Goal: Contribute content: Add original content to the website for others to see

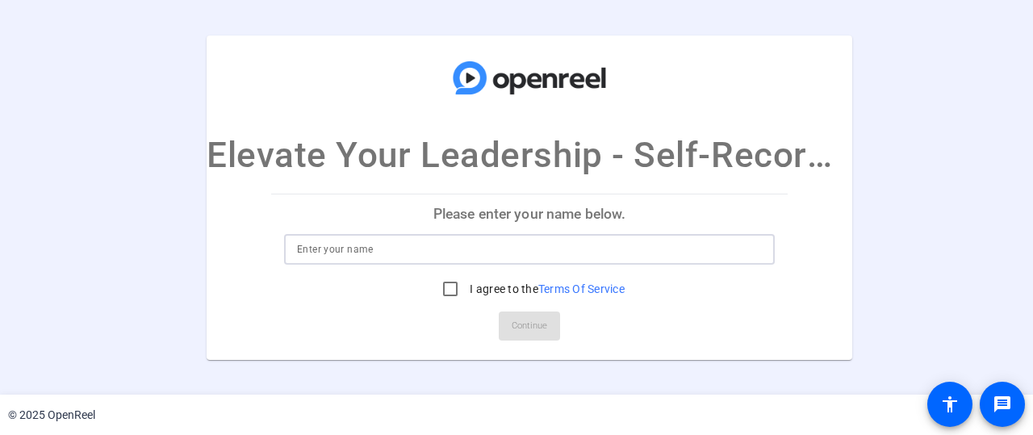
click at [559, 245] on input at bounding box center [529, 249] width 465 height 19
type input "[PERSON_NAME]"
click at [448, 292] on input "I agree to the Terms Of Service" at bounding box center [450, 289] width 32 height 32
checkbox input "true"
click at [518, 319] on span "Continue" at bounding box center [530, 326] width 36 height 24
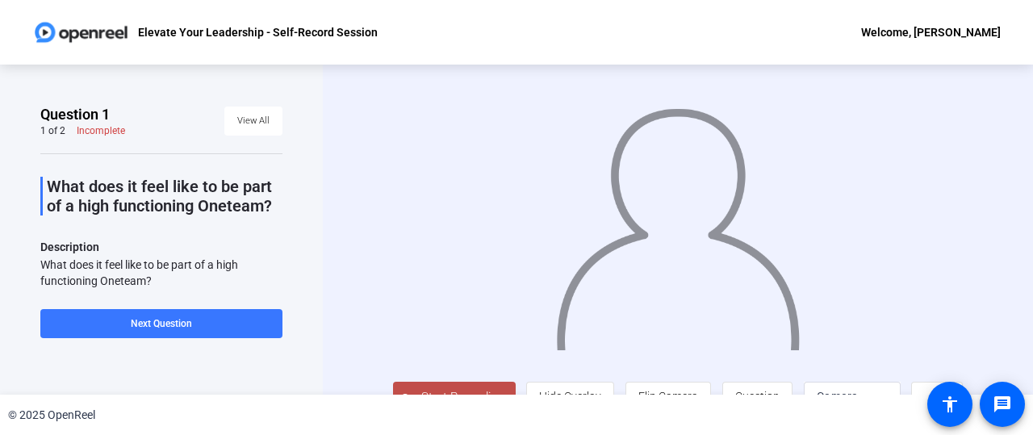
scroll to position [41, 0]
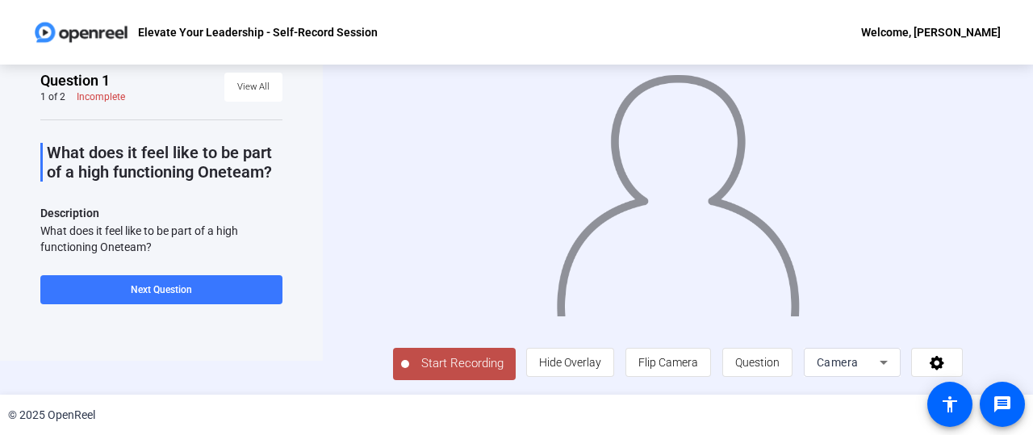
click at [442, 356] on span "Start Recording" at bounding box center [462, 363] width 107 height 19
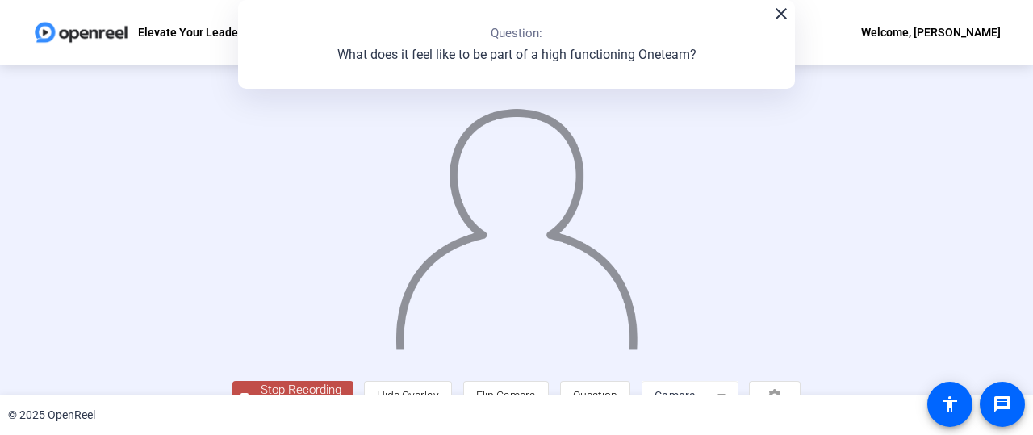
click at [424, 308] on img at bounding box center [517, 222] width 246 height 256
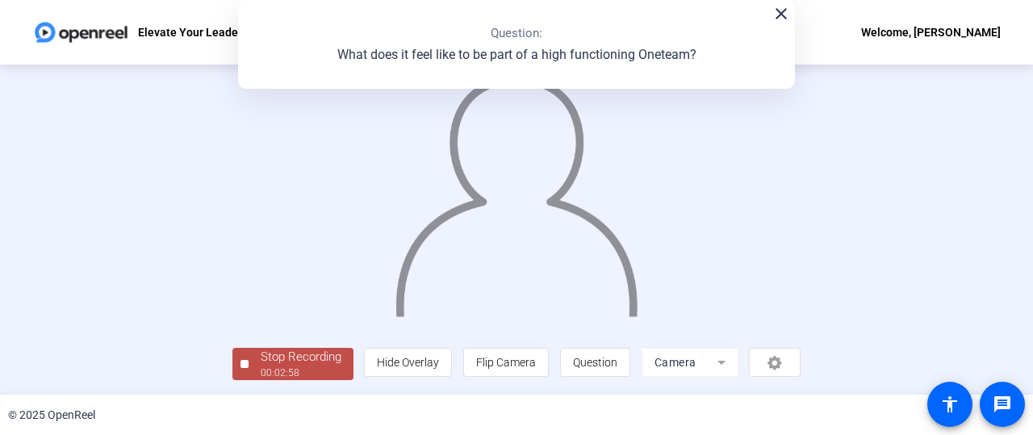
click at [261, 360] on div "Stop Recording" at bounding box center [301, 357] width 81 height 19
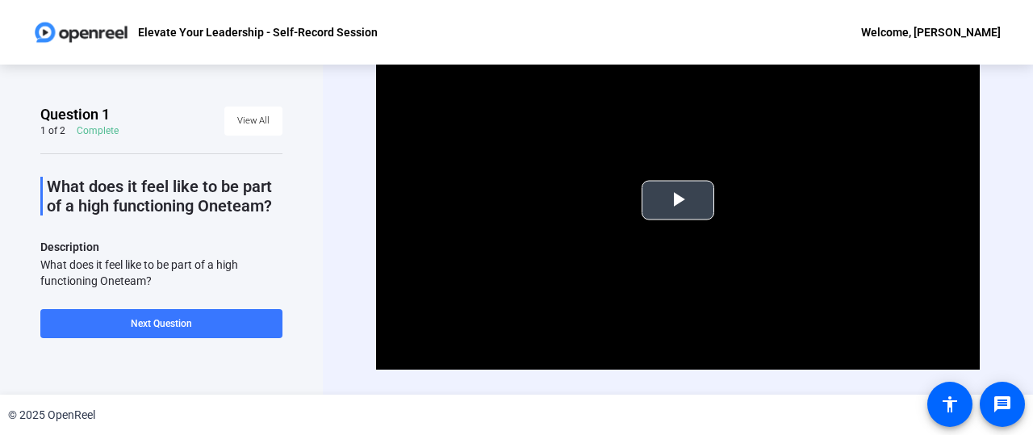
click at [678, 200] on span "Video Player" at bounding box center [678, 200] width 0 height 0
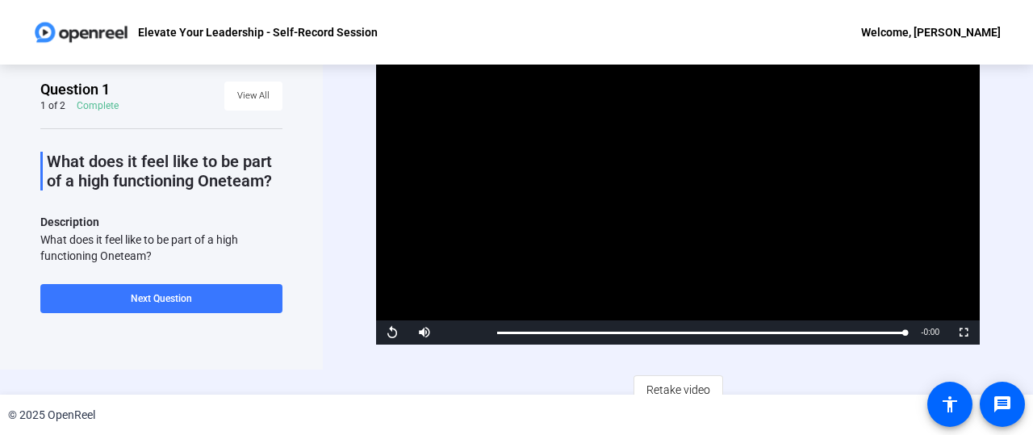
scroll to position [38, 0]
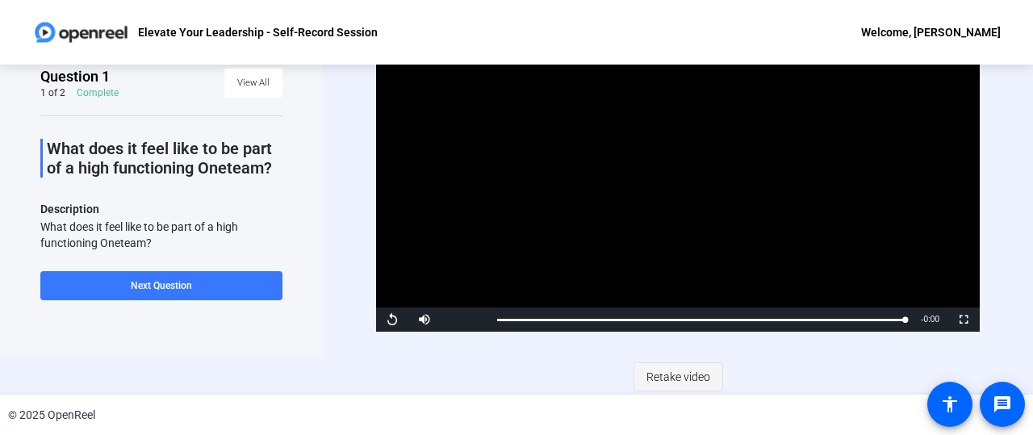
click at [654, 379] on span "Retake video" at bounding box center [679, 377] width 64 height 31
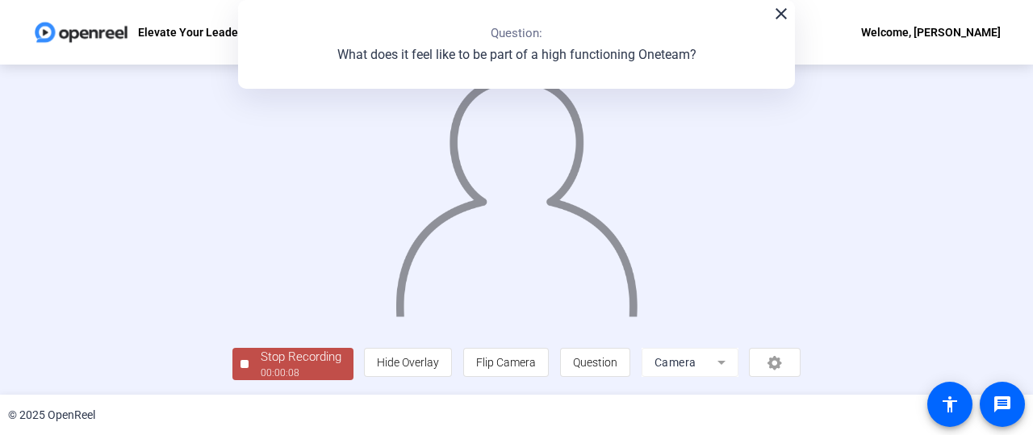
scroll to position [119, 0]
click at [261, 367] on div "00:00:11" at bounding box center [301, 373] width 81 height 15
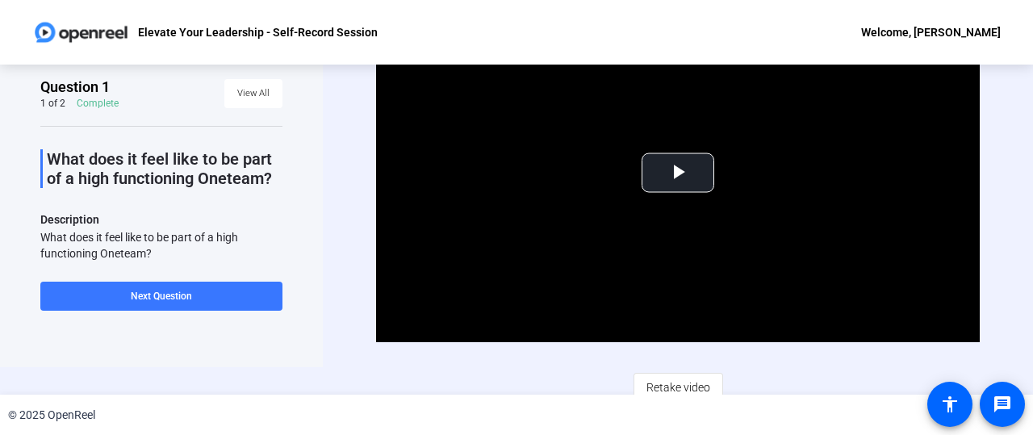
scroll to position [38, 0]
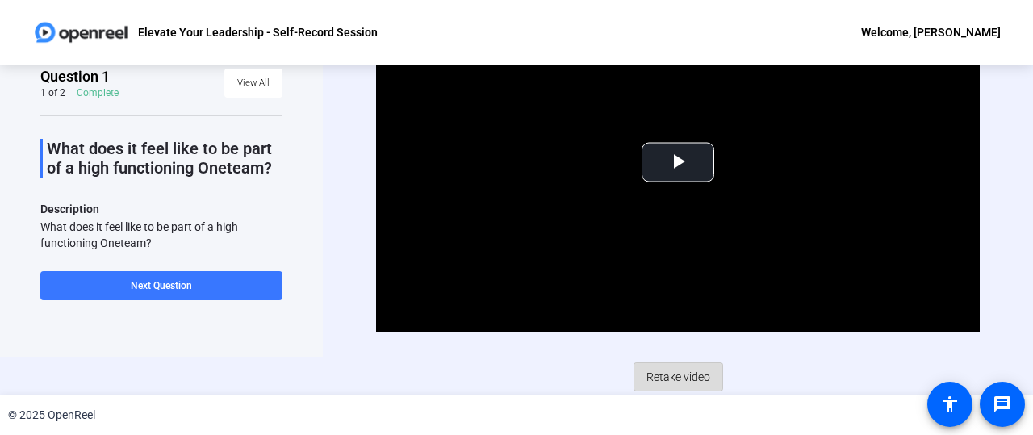
click at [648, 372] on span "Retake video" at bounding box center [679, 377] width 64 height 31
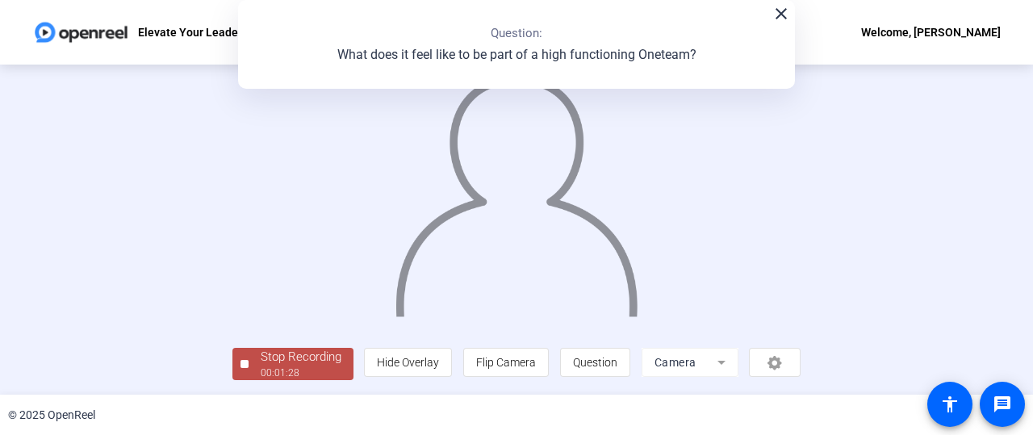
scroll to position [119, 0]
click at [261, 360] on div "Stop Recording" at bounding box center [301, 357] width 81 height 19
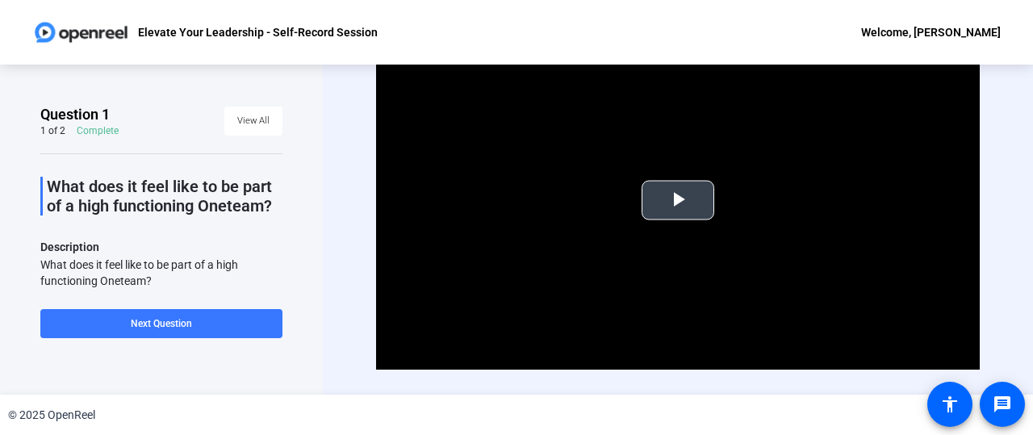
scroll to position [38, 0]
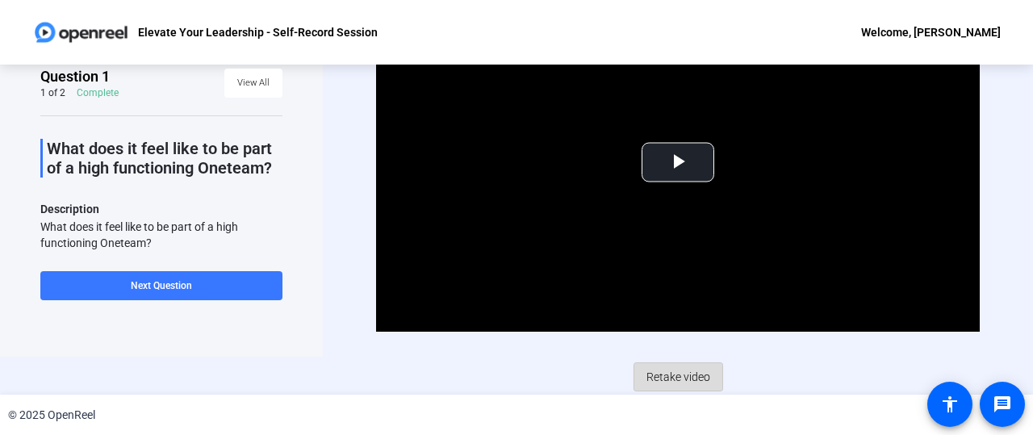
click at [656, 366] on span "Retake video" at bounding box center [679, 377] width 64 height 31
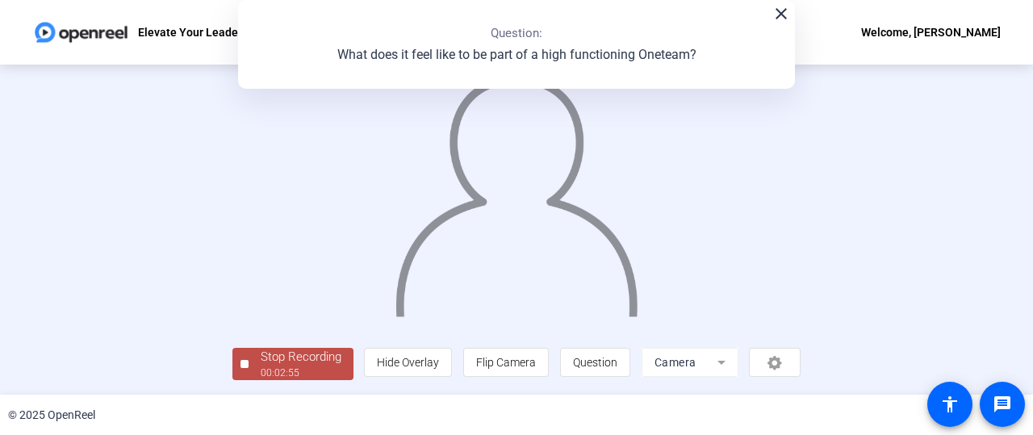
scroll to position [119, 0]
click at [261, 372] on div "00:02:56" at bounding box center [301, 373] width 81 height 15
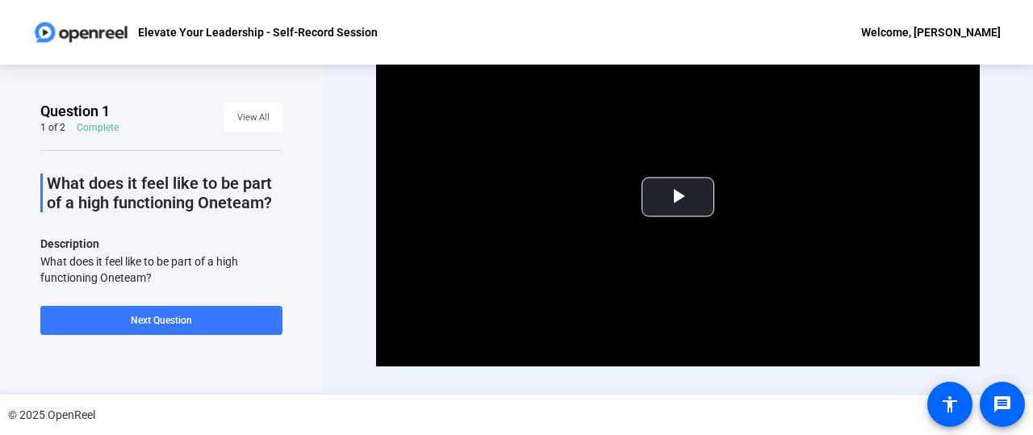
scroll to position [0, 0]
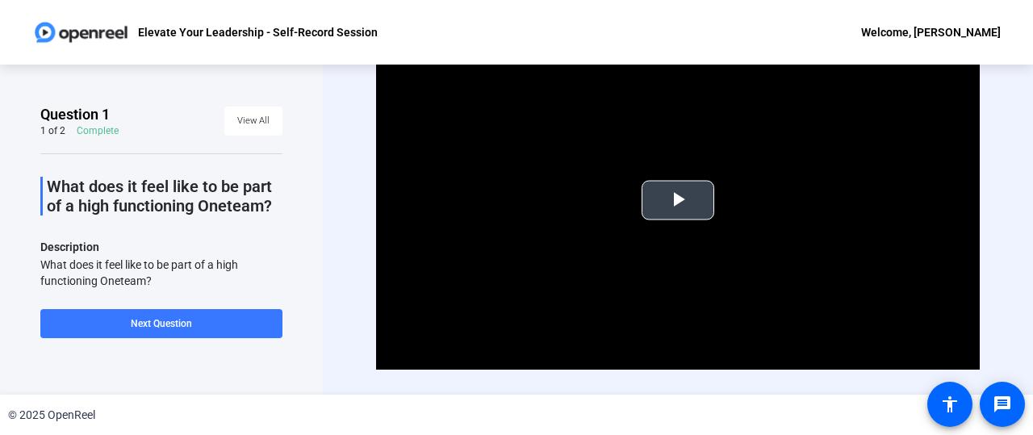
click at [678, 200] on span "Video Player" at bounding box center [678, 200] width 0 height 0
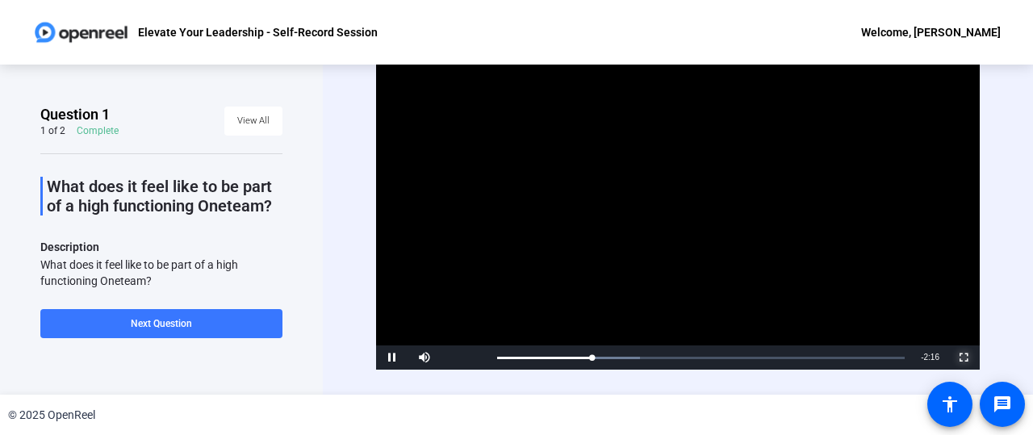
click at [965, 358] on span "Video Player" at bounding box center [964, 358] width 32 height 0
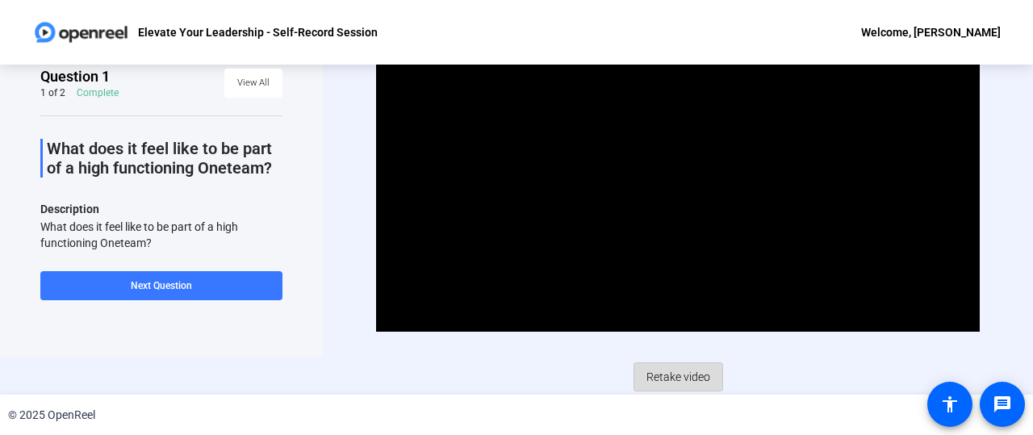
click at [676, 373] on span "Retake video" at bounding box center [679, 377] width 64 height 31
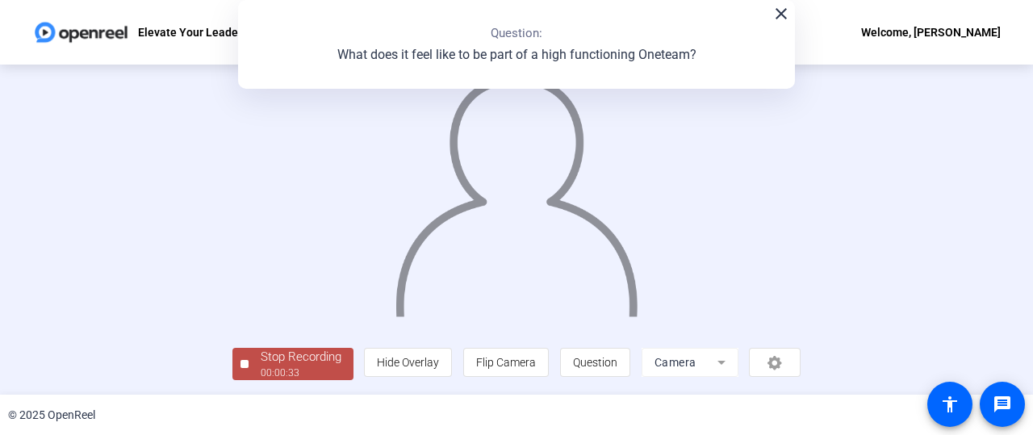
scroll to position [119, 0]
click at [261, 356] on div "Stop Recording" at bounding box center [301, 357] width 81 height 19
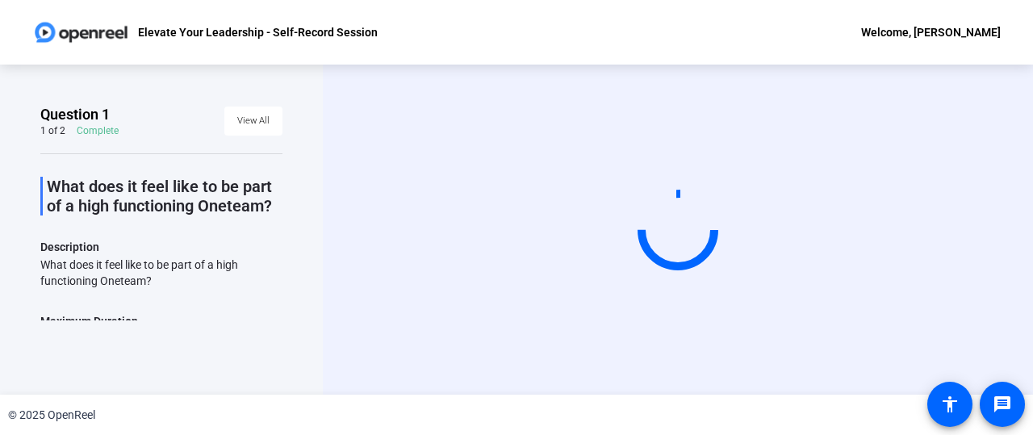
click at [324, 263] on div "Start Recording" at bounding box center [678, 230] width 710 height 330
click at [658, 226] on circle at bounding box center [678, 230] width 88 height 88
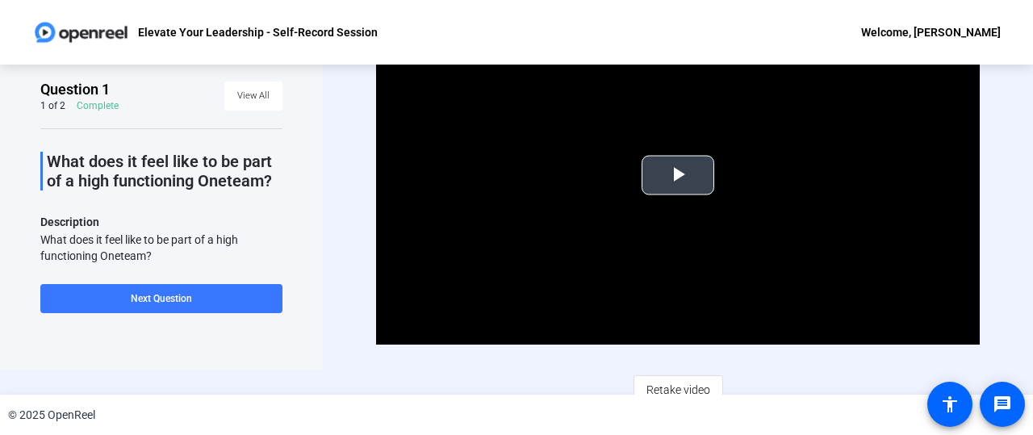
scroll to position [38, 0]
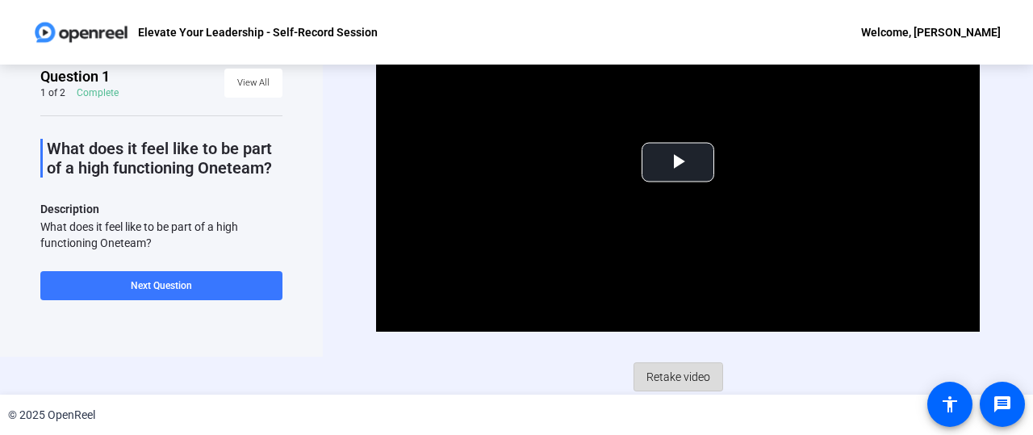
click at [672, 382] on span "Retake video" at bounding box center [679, 377] width 64 height 31
click at [678, 162] on span "Video Player" at bounding box center [678, 162] width 0 height 0
click at [684, 374] on span "Retake video" at bounding box center [679, 377] width 64 height 31
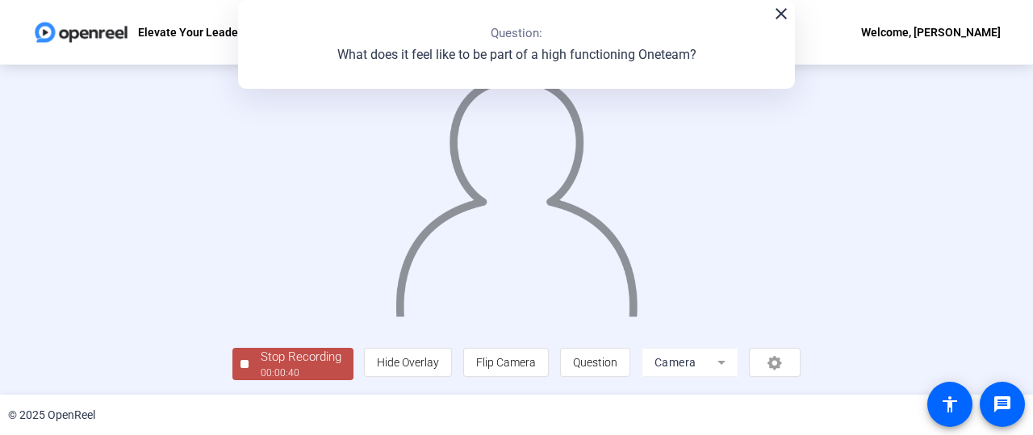
scroll to position [119, 0]
click at [261, 371] on div "00:00:41" at bounding box center [301, 373] width 81 height 15
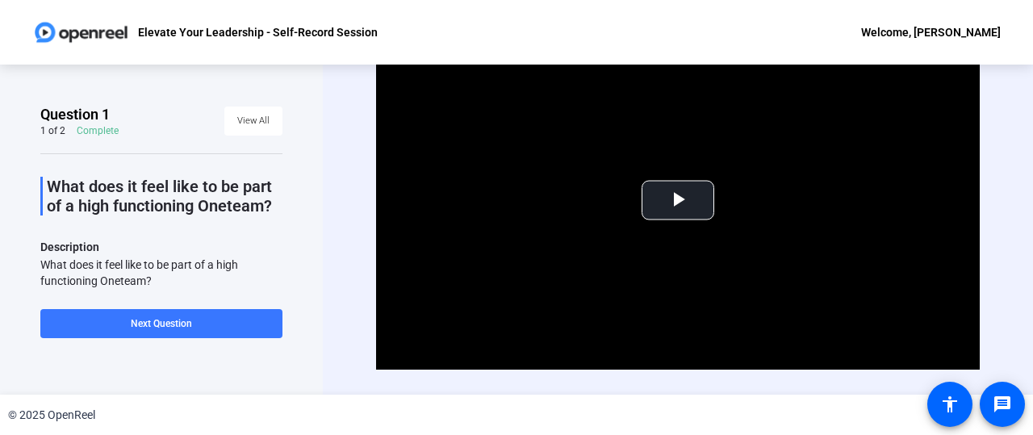
scroll to position [38, 0]
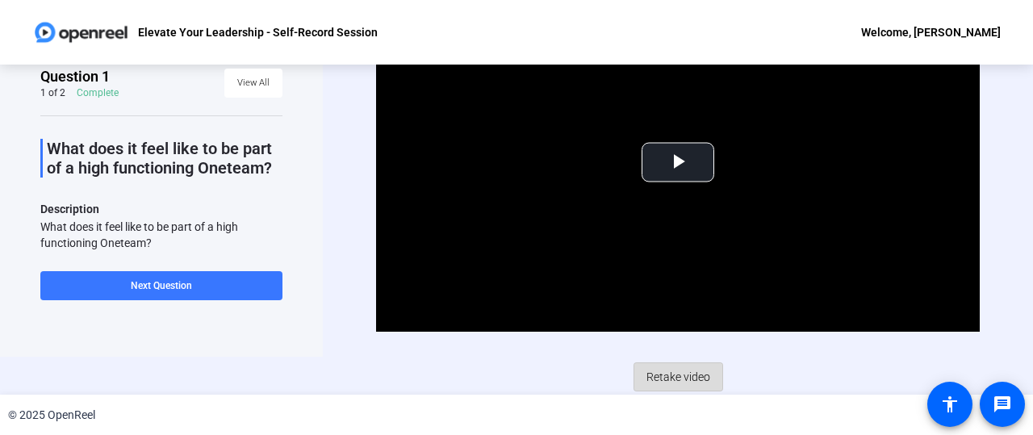
click at [698, 373] on span "Retake video" at bounding box center [679, 377] width 64 height 31
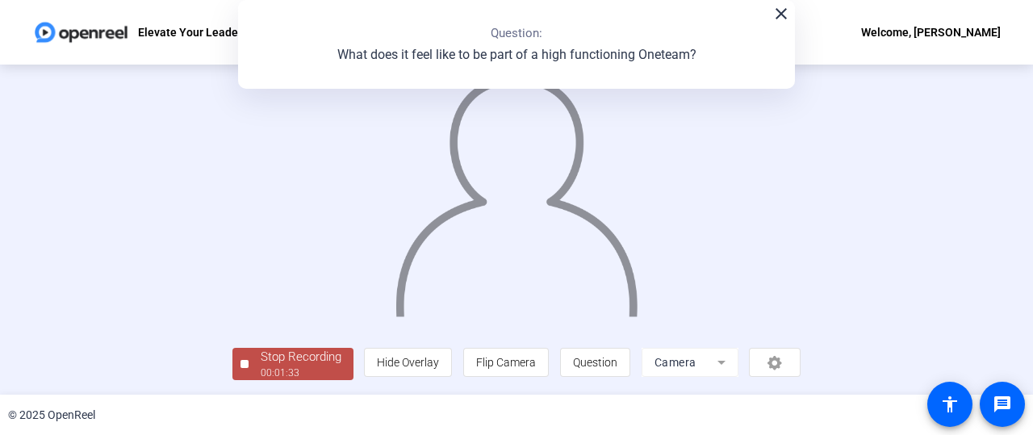
scroll to position [119, 0]
click at [261, 350] on div "Stop Recording" at bounding box center [301, 357] width 81 height 19
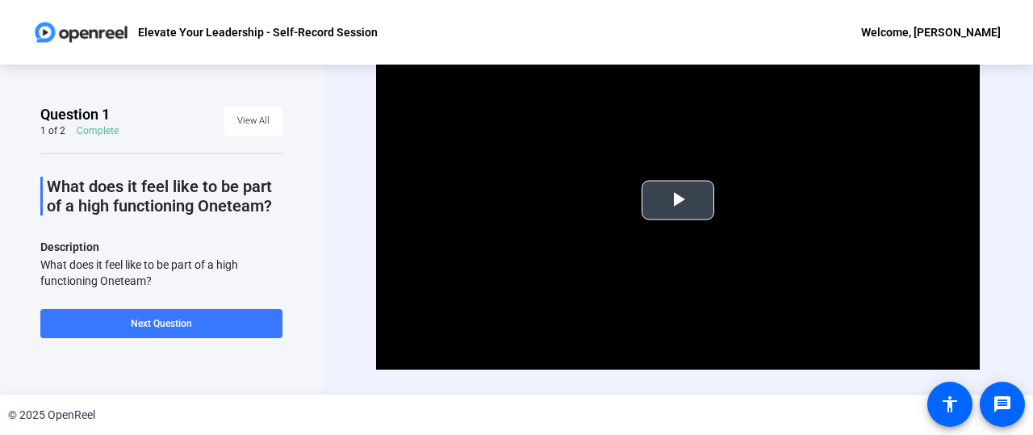
scroll to position [38, 0]
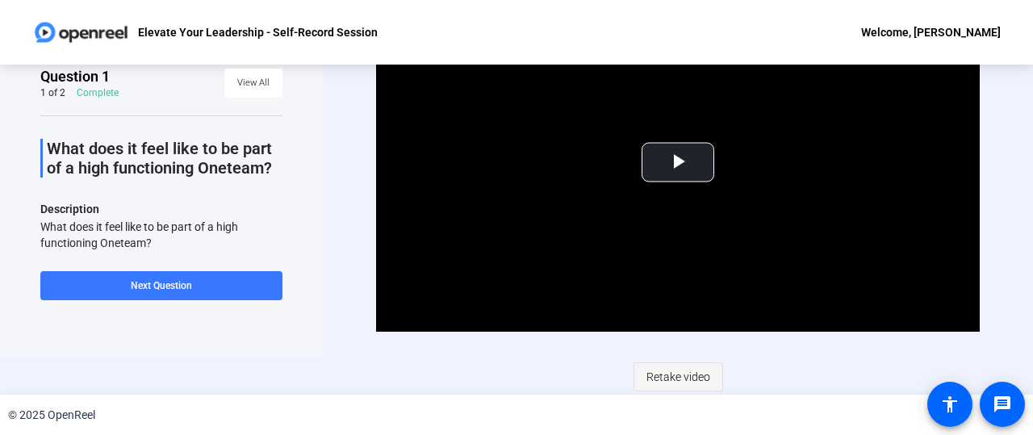
click at [648, 371] on span "Retake video" at bounding box center [679, 377] width 64 height 31
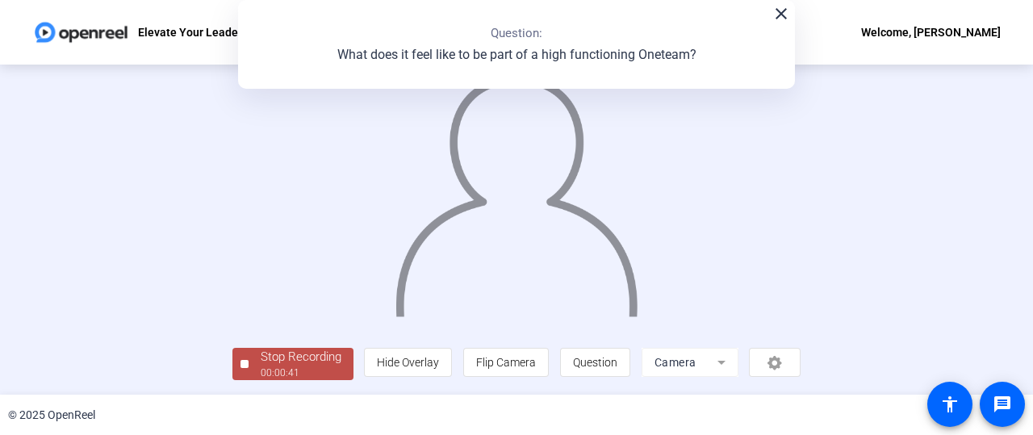
scroll to position [119, 0]
click at [261, 371] on div "00:00:42" at bounding box center [301, 373] width 81 height 15
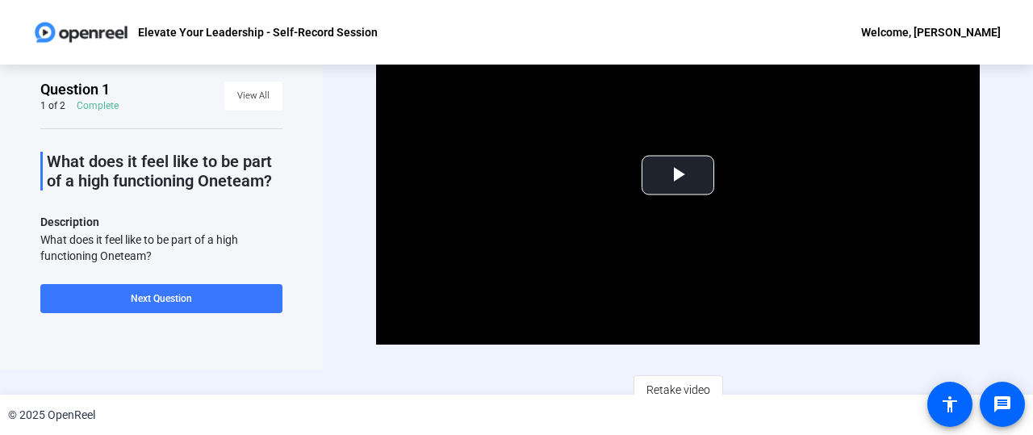
scroll to position [38, 0]
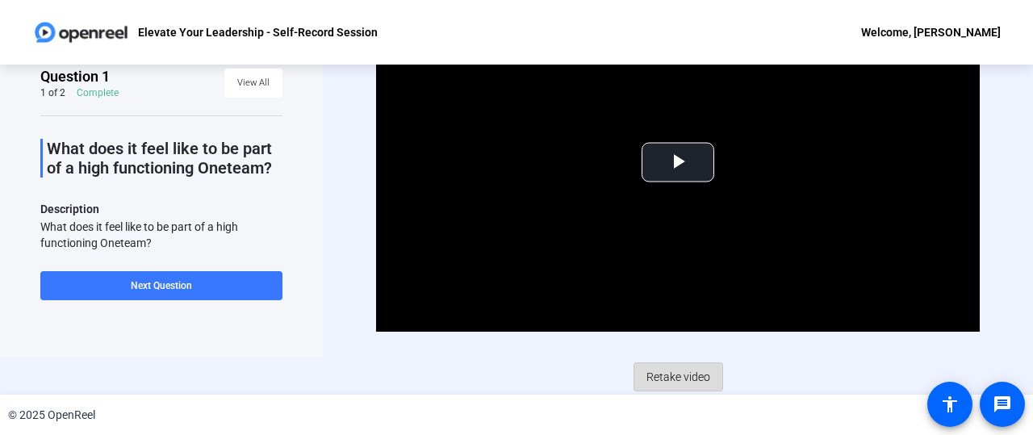
click at [664, 364] on span "Retake video" at bounding box center [679, 377] width 64 height 31
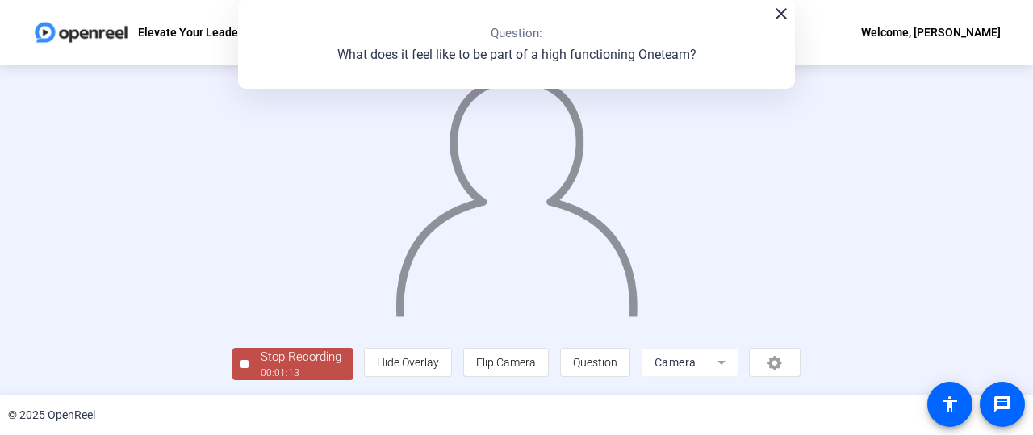
scroll to position [119, 0]
click at [261, 354] on div "Stop Recording" at bounding box center [301, 357] width 81 height 19
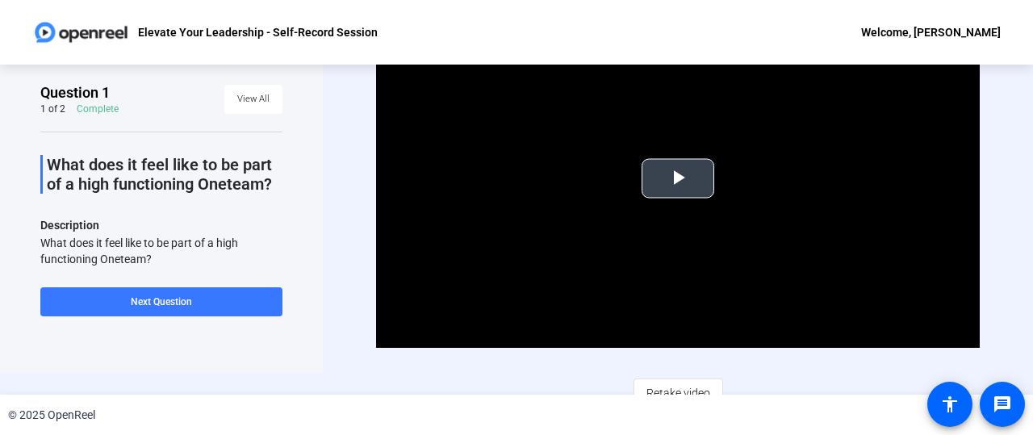
scroll to position [38, 0]
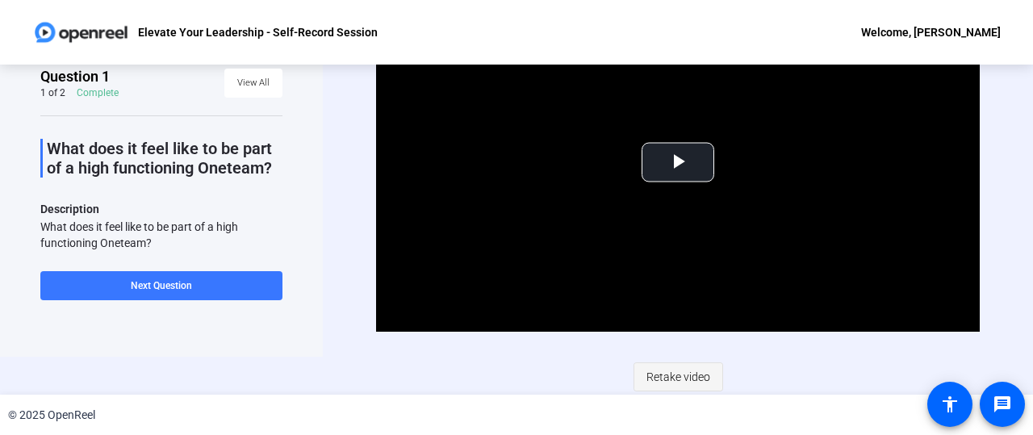
click at [698, 372] on span "Retake video" at bounding box center [679, 377] width 64 height 31
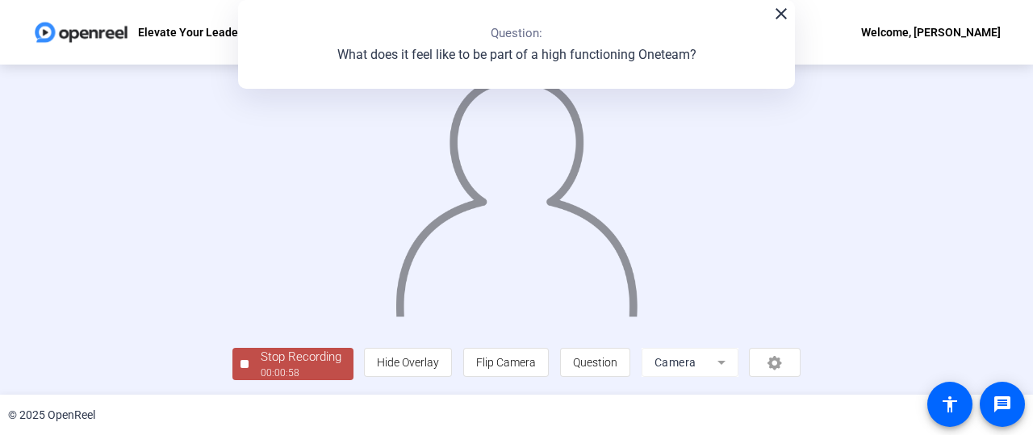
scroll to position [119, 0]
click at [261, 365] on div "Stop Recording" at bounding box center [301, 357] width 81 height 19
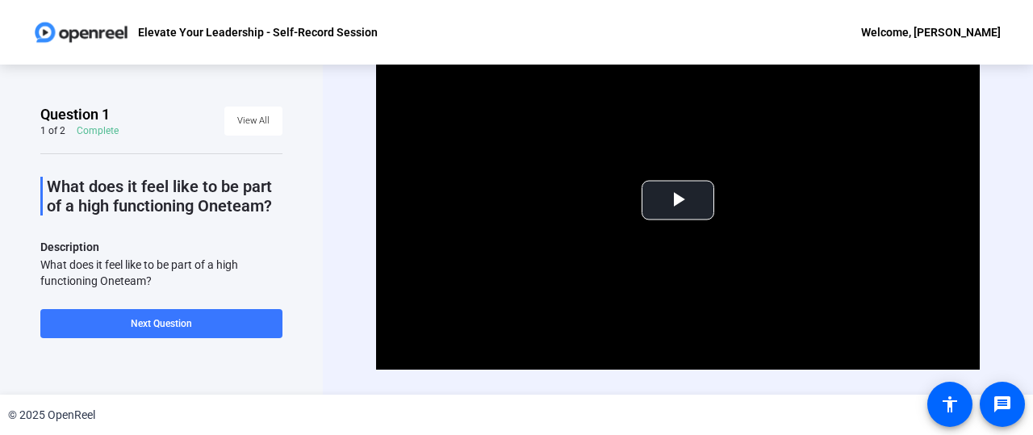
scroll to position [38, 0]
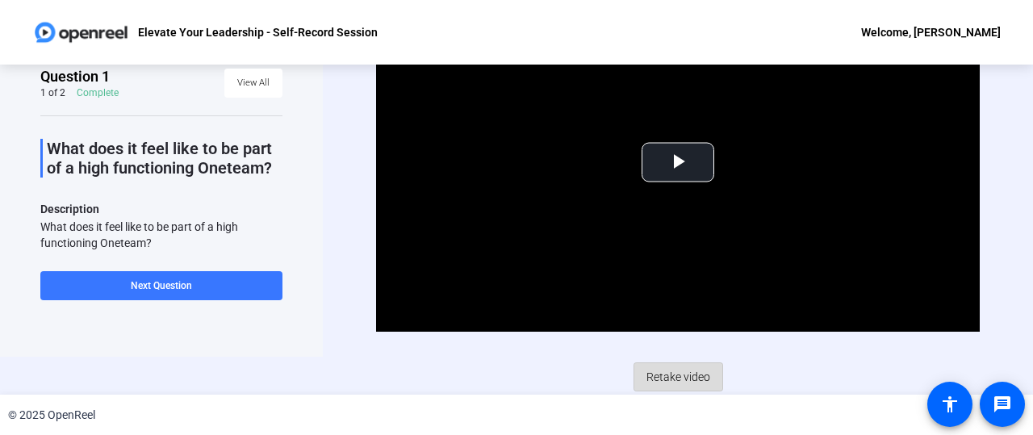
click at [684, 379] on span "Retake video" at bounding box center [679, 377] width 64 height 31
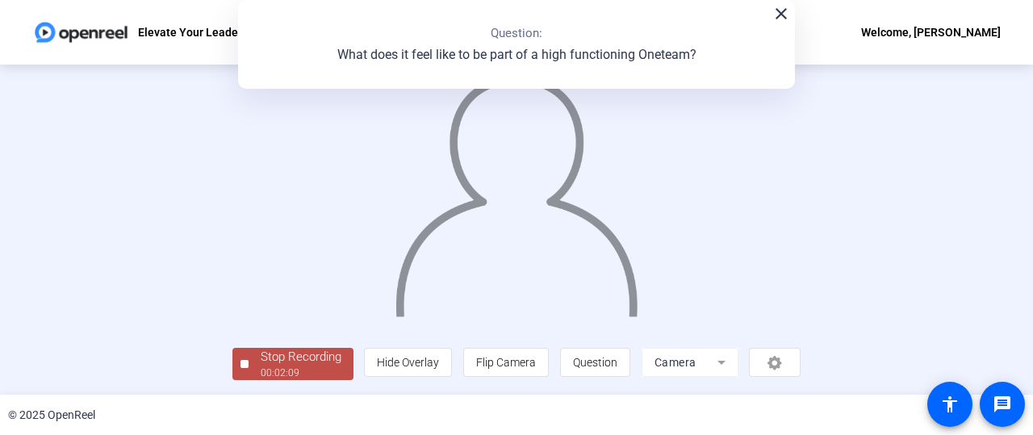
scroll to position [119, 0]
drag, startPoint x: 135, startPoint y: 367, endPoint x: 339, endPoint y: 319, distance: 209.9
click at [261, 367] on div "00:02:11" at bounding box center [301, 373] width 81 height 15
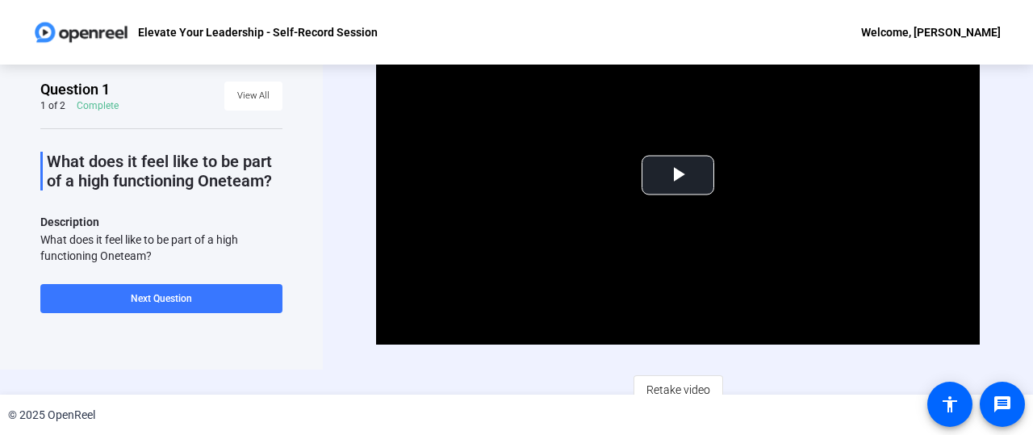
scroll to position [38, 0]
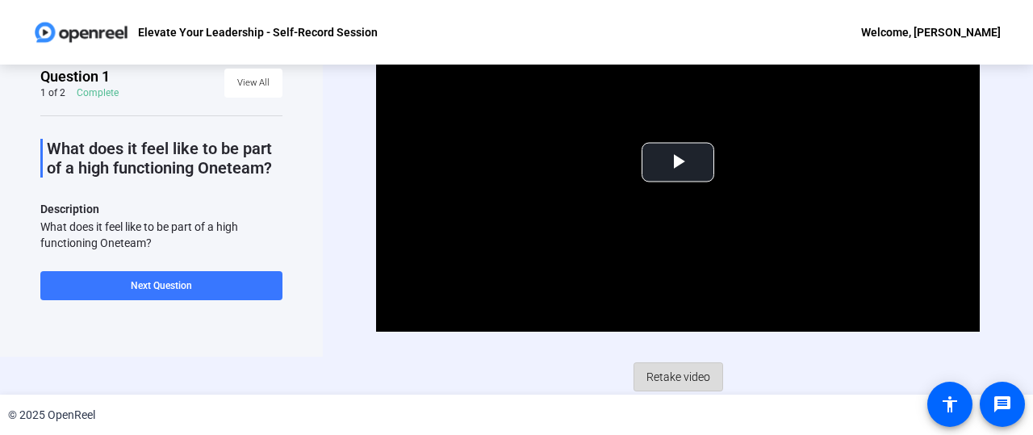
click at [656, 373] on span "Retake video" at bounding box center [679, 377] width 64 height 31
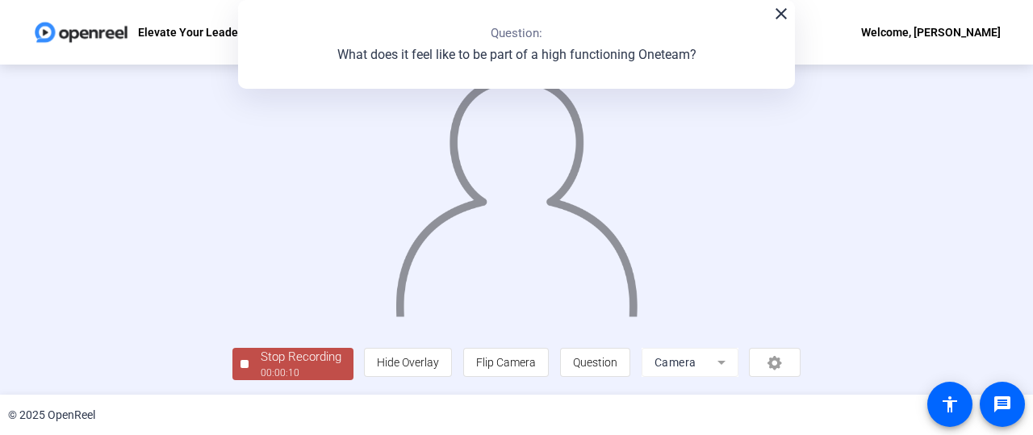
click at [261, 369] on div "00:00:10" at bounding box center [301, 373] width 81 height 15
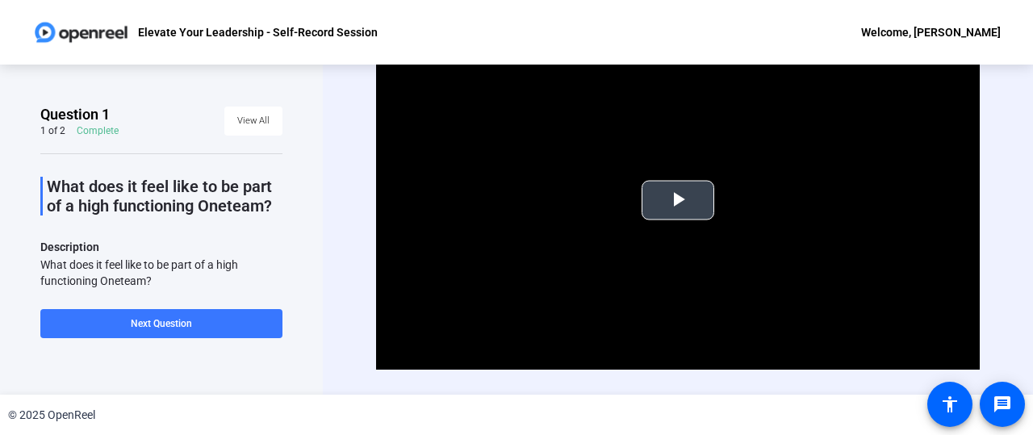
scroll to position [38, 0]
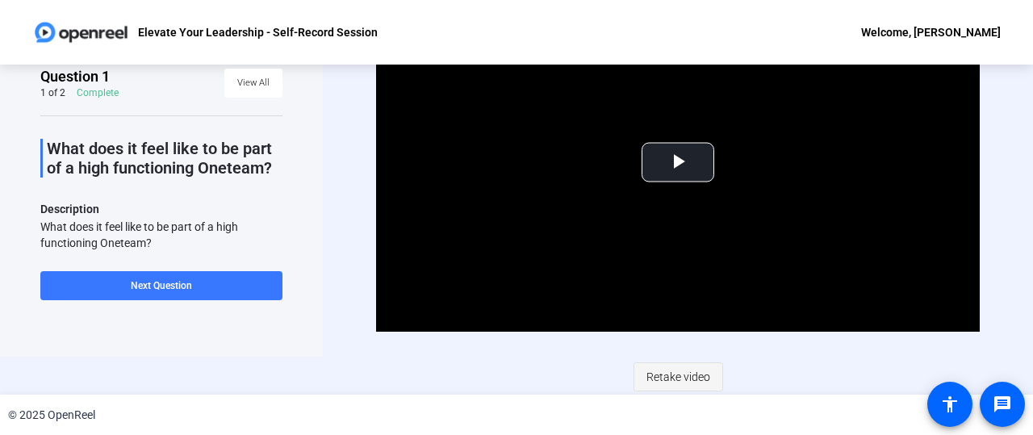
click at [677, 373] on span "Retake video" at bounding box center [679, 377] width 64 height 31
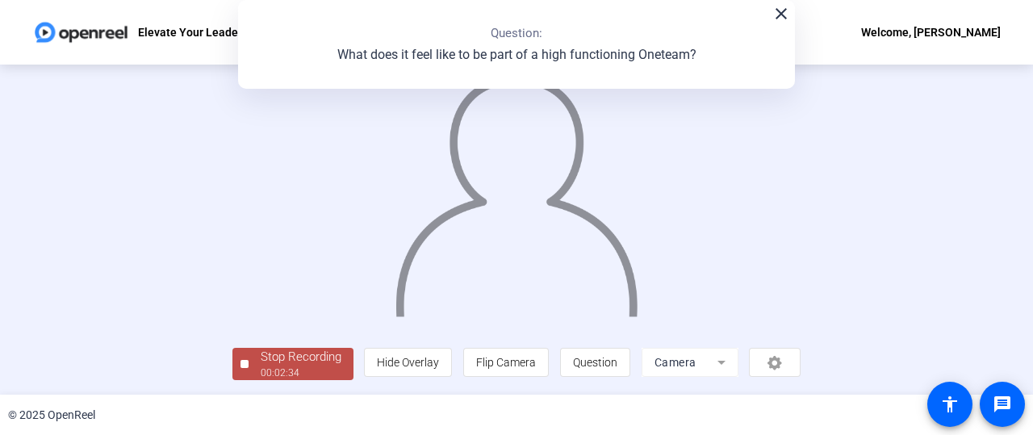
scroll to position [119, 0]
click at [261, 371] on div "00:02:35" at bounding box center [301, 373] width 81 height 15
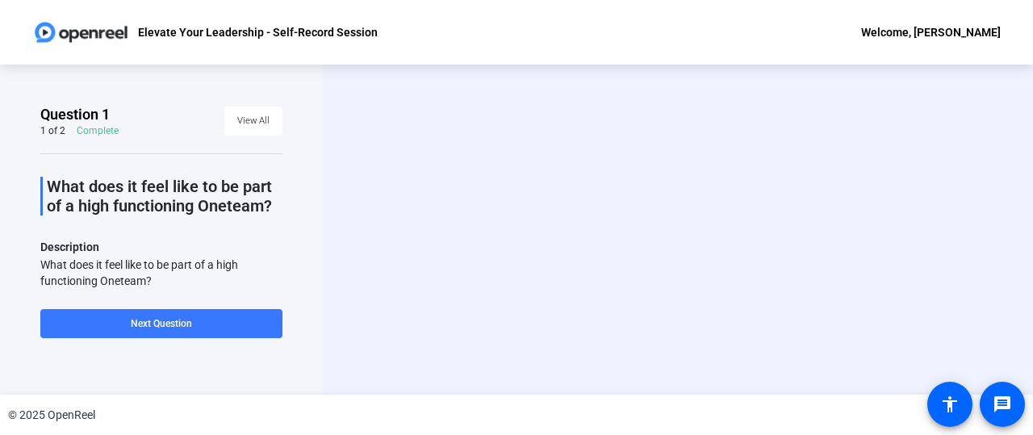
scroll to position [0, 0]
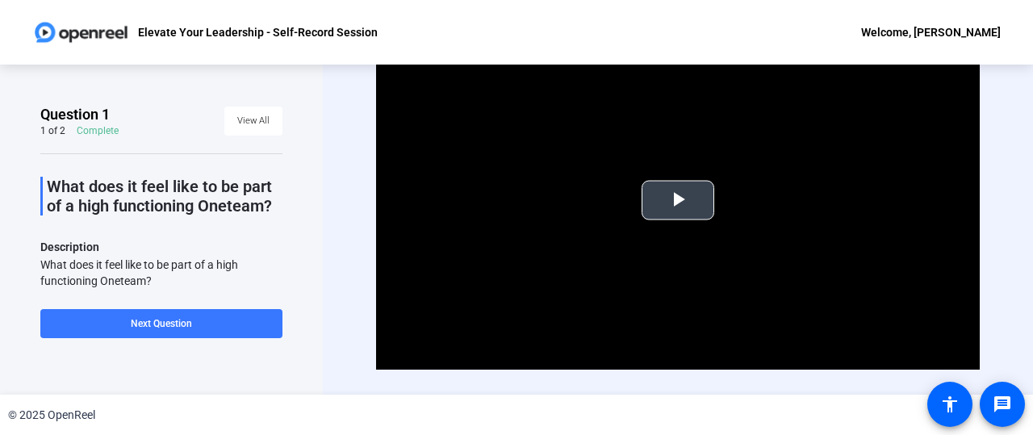
click at [678, 200] on span "Video Player" at bounding box center [678, 200] width 0 height 0
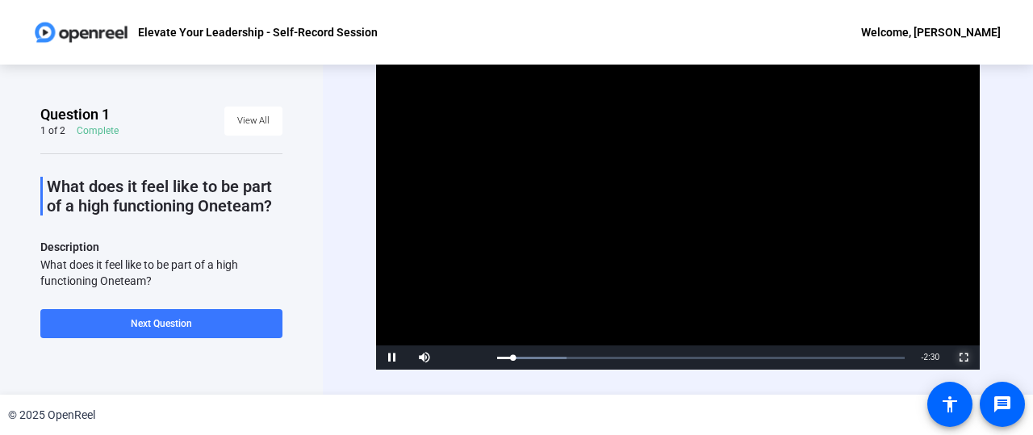
click at [961, 358] on span "Video Player" at bounding box center [964, 358] width 32 height 0
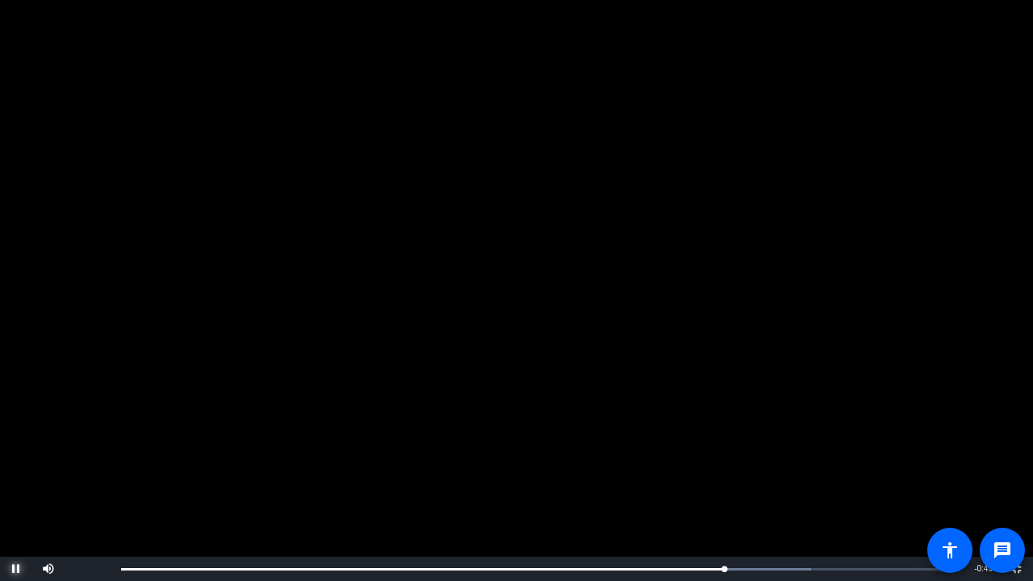
click at [14, 434] on span "Video Player" at bounding box center [16, 569] width 32 height 0
